Goal: Information Seeking & Learning: Learn about a topic

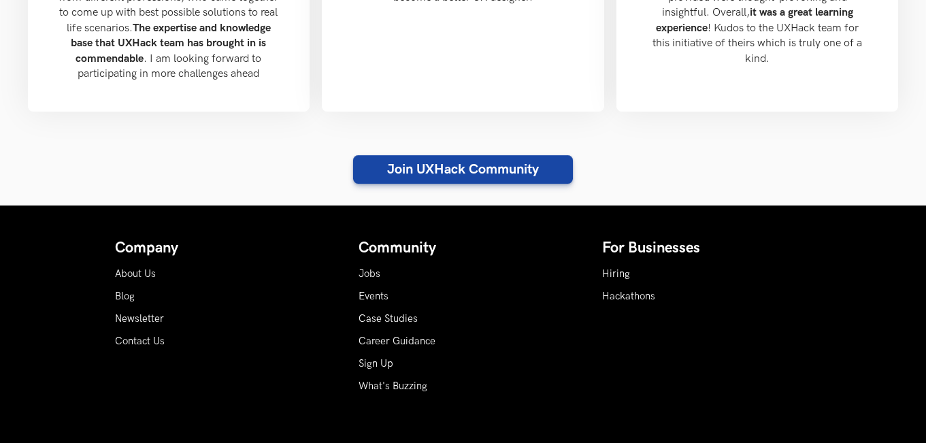
scroll to position [1645, 0]
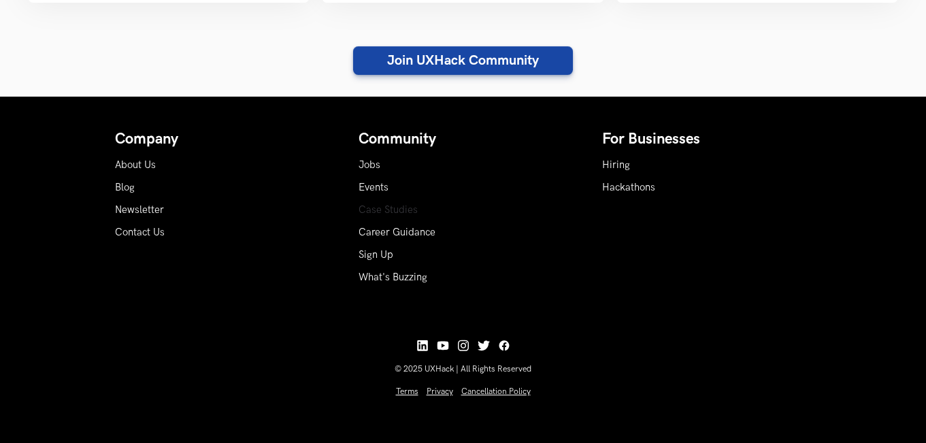
click at [398, 214] on link "Case Studies" at bounding box center [387, 210] width 59 height 12
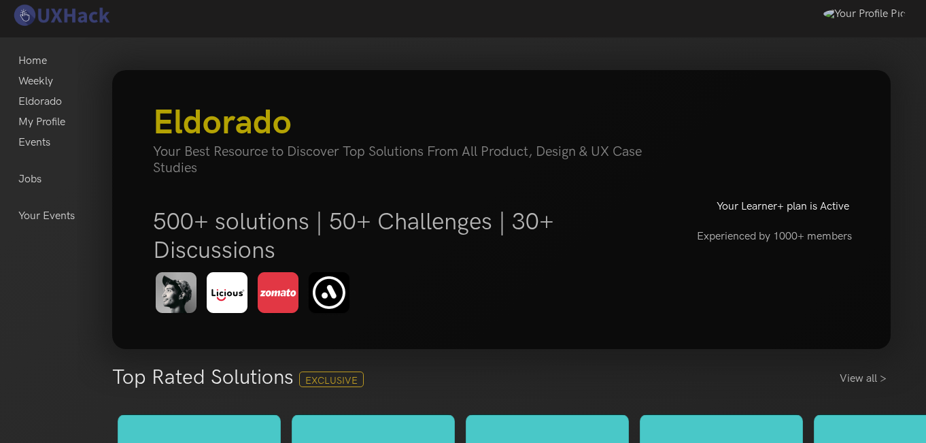
drag, startPoint x: 828, startPoint y: 99, endPoint x: 834, endPoint y: 38, distance: 60.8
click at [828, 92] on section "Eldorado Your Best Resource to Discover Top Solutions From All Product, Design …" at bounding box center [501, 209] width 779 height 279
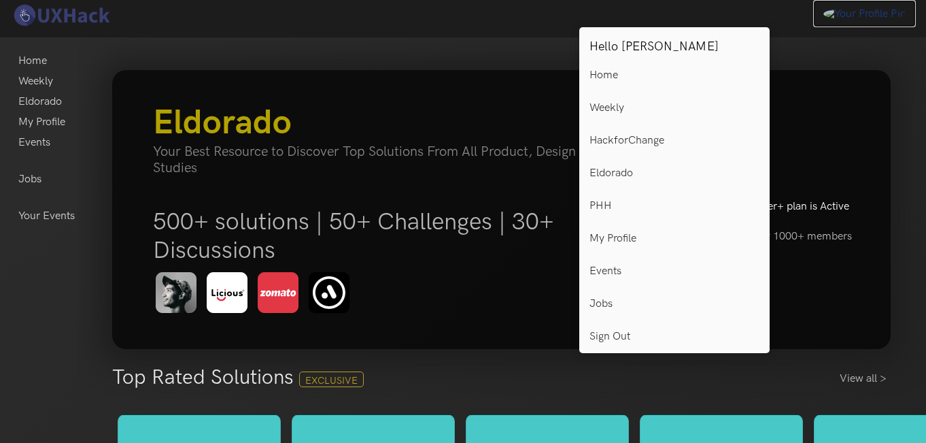
click at [865, 18] on img at bounding box center [865, 13] width 82 height 13
click at [864, 9] on img at bounding box center [865, 13] width 82 height 13
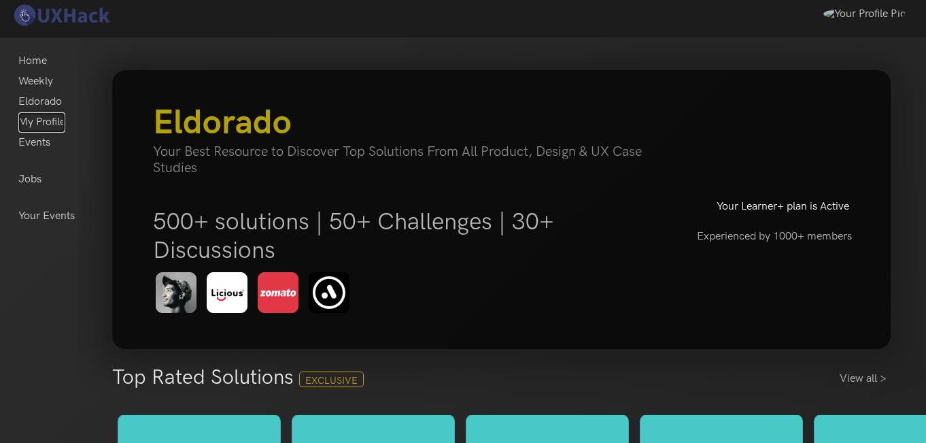
click at [42, 122] on link "My Profile" at bounding box center [41, 122] width 47 height 20
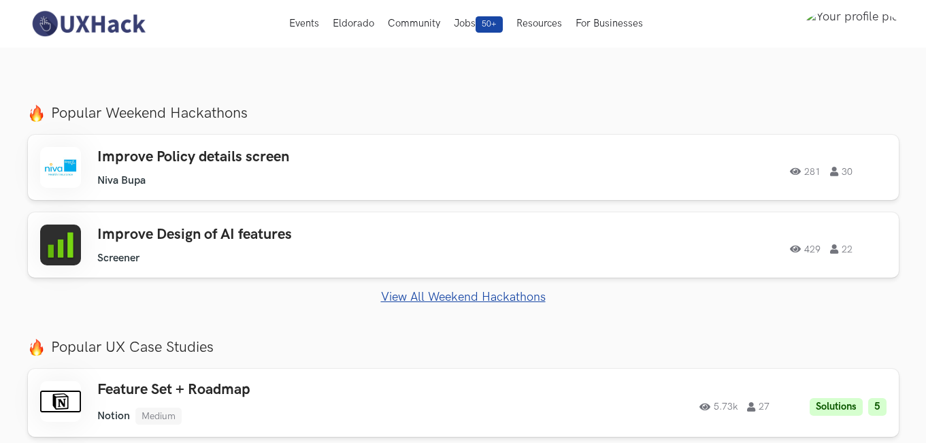
scroll to position [340, 0]
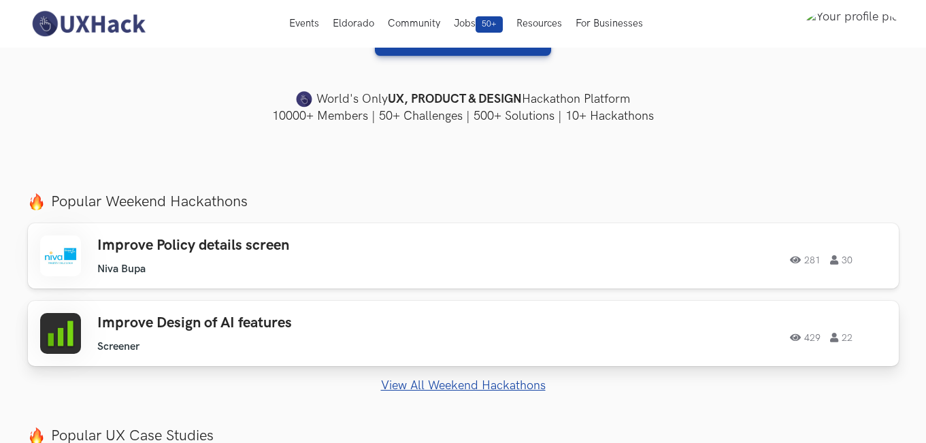
click at [269, 322] on h3 "Improve Design of AI features" at bounding box center [290, 323] width 386 height 18
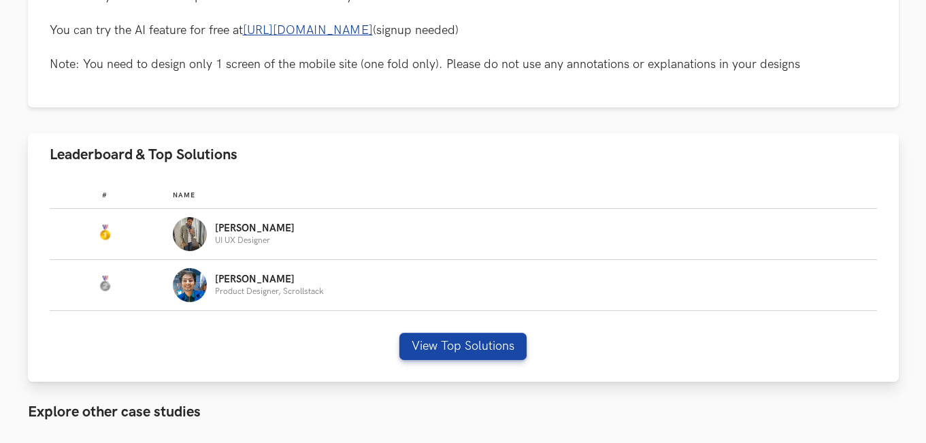
scroll to position [748, 0]
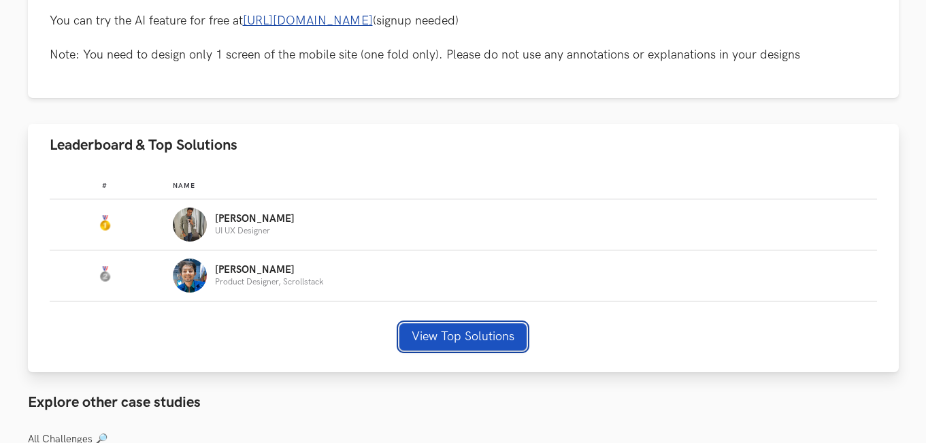
click at [503, 329] on button "View Top Solutions" at bounding box center [462, 336] width 127 height 27
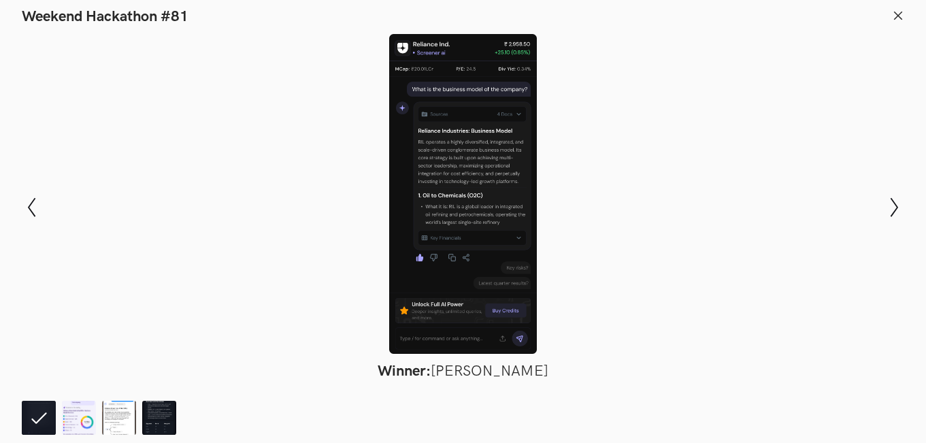
click at [503, 261] on div at bounding box center [463, 194] width 826 height 320
click at [890, 203] on icon "Show next slide" at bounding box center [894, 207] width 20 height 20
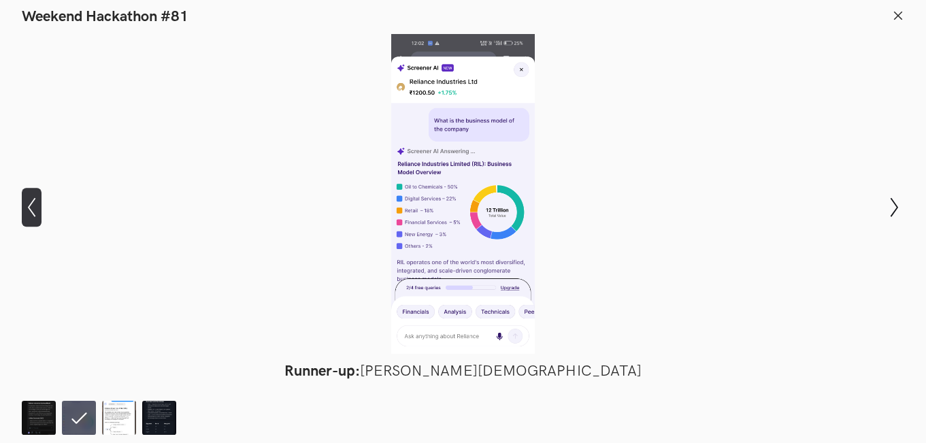
click at [30, 205] on icon at bounding box center [31, 207] width 7 height 19
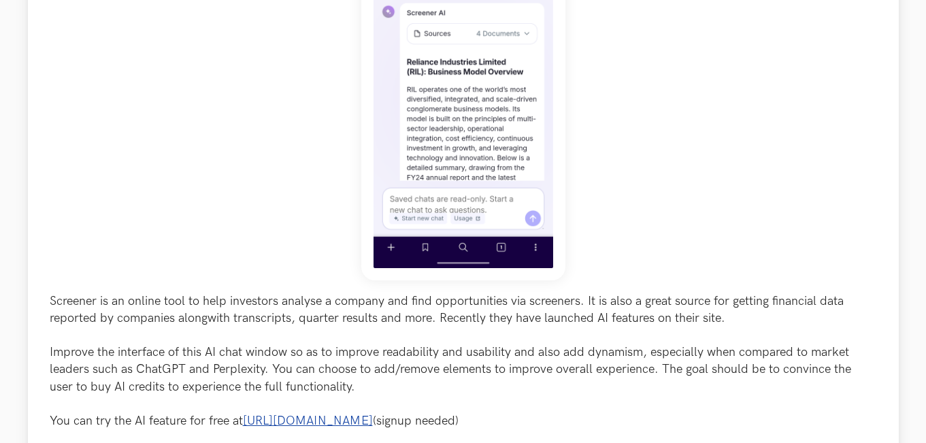
scroll to position [544, 0]
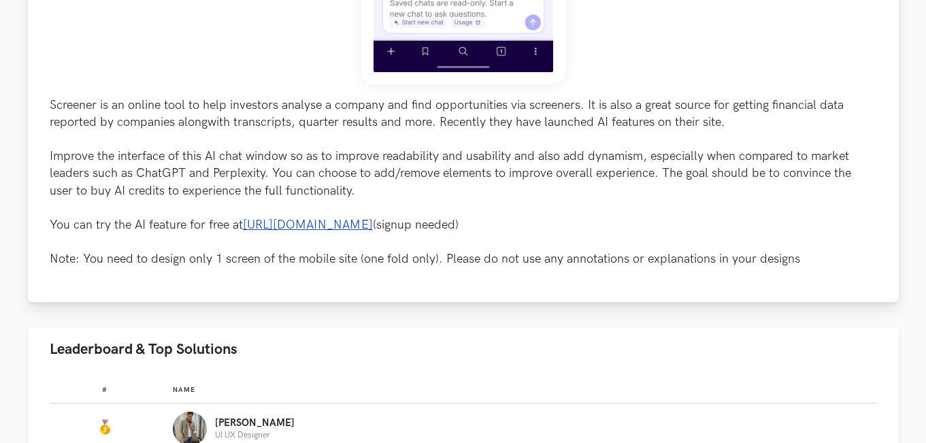
drag, startPoint x: 48, startPoint y: 103, endPoint x: 520, endPoint y: 222, distance: 486.3
copy p "Screener is an online tool to help investors analyse a company and find opportu…"
